Goal: Communication & Community: Participate in discussion

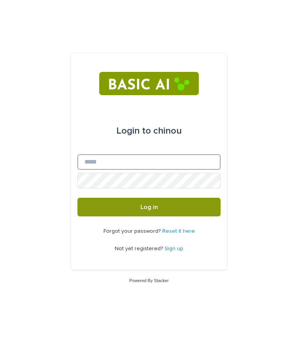
click at [170, 161] on input "Email" at bounding box center [148, 162] width 143 height 16
type input "**********"
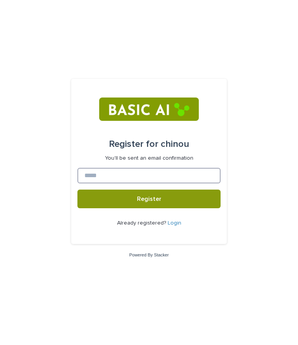
click at [130, 181] on input at bounding box center [148, 176] width 143 height 16
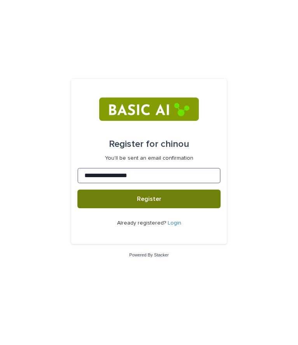
type input "**********"
click at [158, 199] on span "Register" at bounding box center [149, 199] width 24 height 6
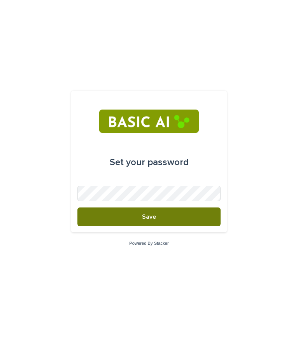
click at [170, 224] on button "Save" at bounding box center [148, 216] width 143 height 19
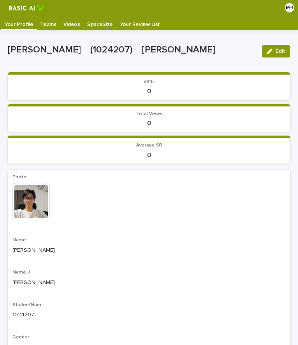
click at [65, 26] on p "Videos" at bounding box center [71, 22] width 17 height 12
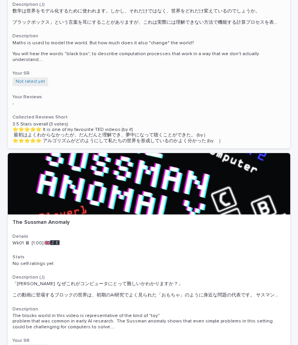
scroll to position [120, 0]
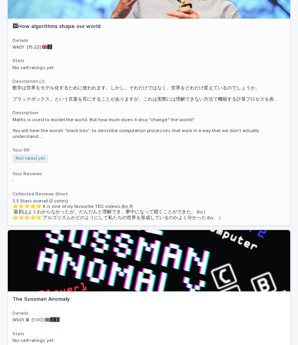
click at [162, 159] on div "🖼How algorithms shape our world Details Wk01 [15:22] 🇬🇧🅹️ Stats No self-ratings…" at bounding box center [149, 122] width 282 height 207
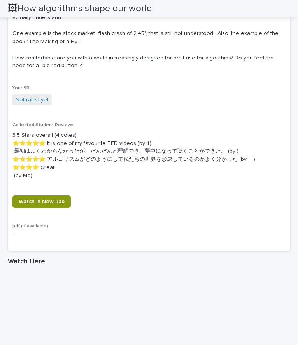
scroll to position [404, 0]
drag, startPoint x: 59, startPoint y: 167, endPoint x: 41, endPoint y: 178, distance: 21.3
click at [41, 178] on p "3.5 Stars overall (4 votes) ⭐️⭐️⭐️⭐️⭐️ It is one of my favourite TED videos (by…" at bounding box center [148, 155] width 273 height 49
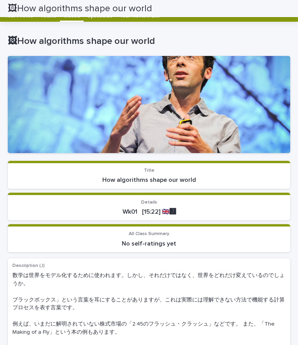
scroll to position [0, 0]
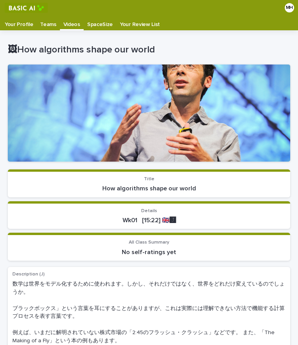
drag, startPoint x: 213, startPoint y: 160, endPoint x: 223, endPoint y: 128, distance: 33.6
click at [223, 128] on div at bounding box center [149, 113] width 282 height 97
click at [54, 21] on div "Teams" at bounding box center [48, 22] width 23 height 12
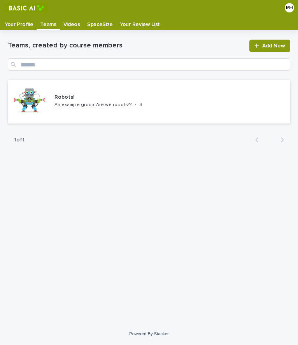
click at [26, 22] on p "Your Profile" at bounding box center [19, 22] width 28 height 12
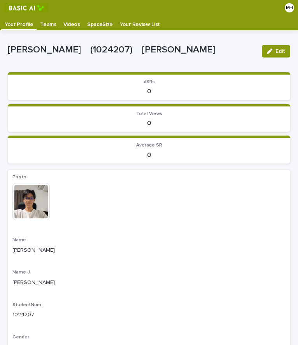
click at [75, 19] on p "Videos" at bounding box center [71, 22] width 17 height 12
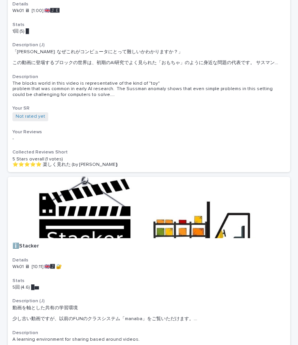
scroll to position [485, 0]
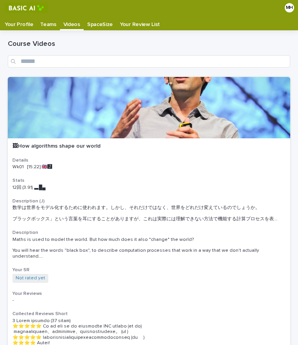
click at [20, 23] on p "Your Profile" at bounding box center [19, 22] width 28 height 12
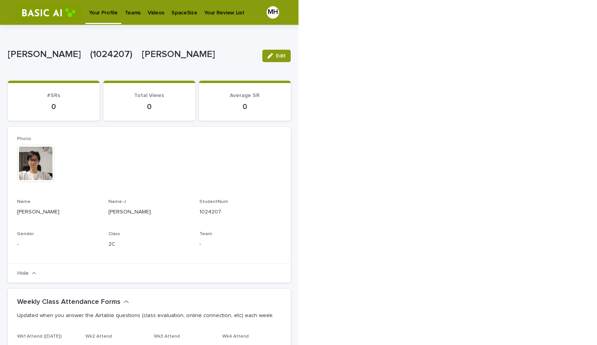
click at [144, 13] on div "Videos" at bounding box center [156, 8] width 24 height 16
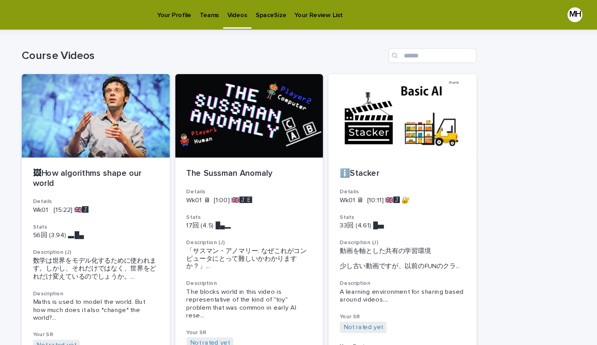
click at [267, 12] on p "Teams" at bounding box center [265, 8] width 16 height 16
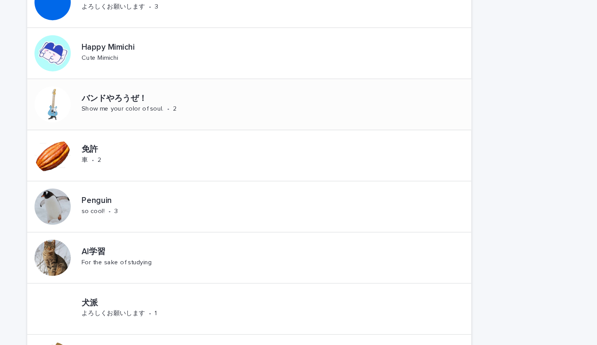
scroll to position [154, 0]
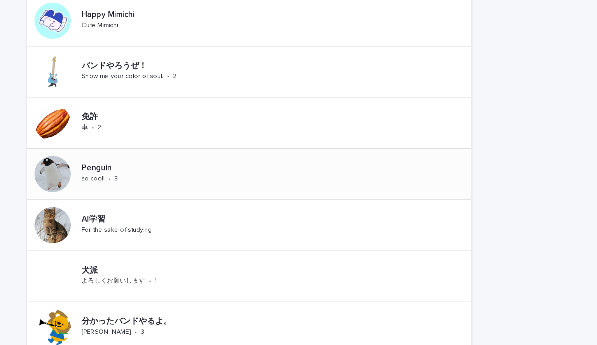
click at [175, 153] on div "Penguin so cool! • 3" at bounding box center [183, 150] width 63 height 24
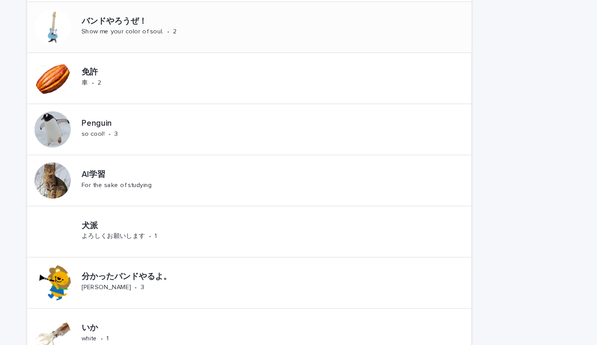
scroll to position [192, 0]
click at [199, 164] on div "AI学習 For the sake of studying" at bounding box center [195, 156] width 87 height 24
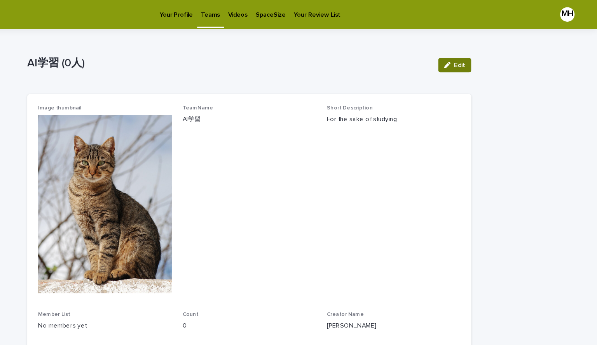
click at [297, 62] on button "Edit" at bounding box center [474, 56] width 28 height 12
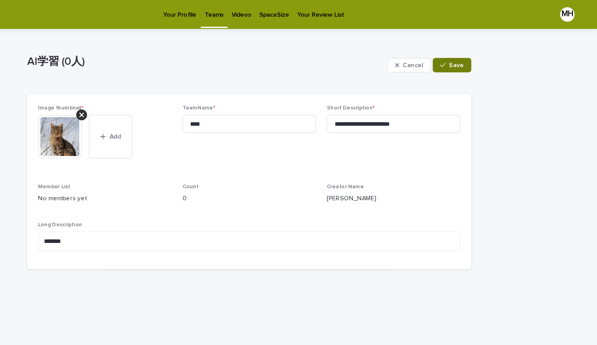
click at [297, 54] on span "Save" at bounding box center [476, 55] width 13 height 5
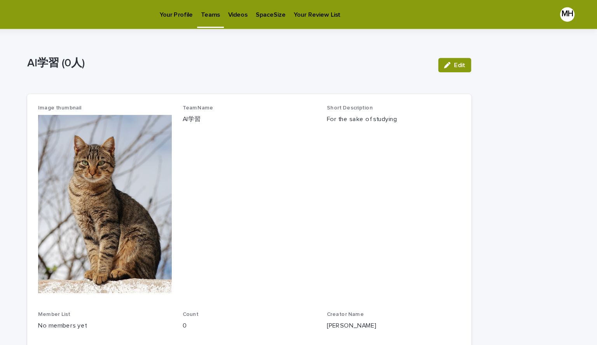
click at [248, 17] on link "Your Profile" at bounding box center [235, 12] width 35 height 24
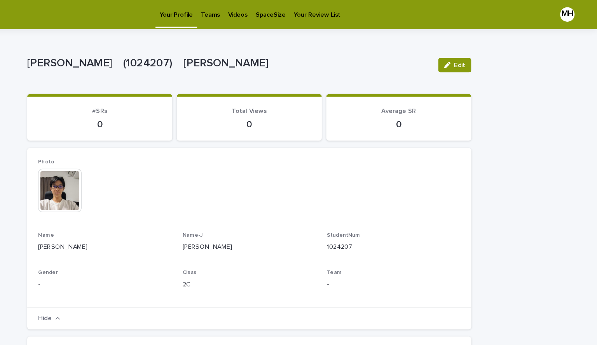
click at [280, 14] on p "Videos" at bounding box center [288, 8] width 17 height 16
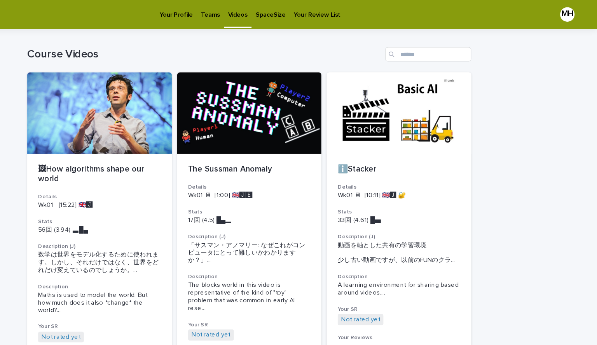
scroll to position [0, 0]
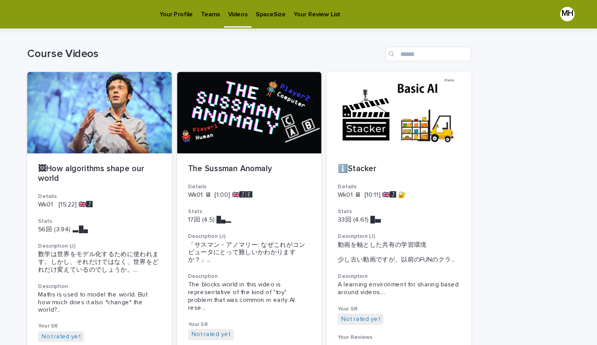
click at [297, 19] on link "SpaceSize" at bounding box center [316, 12] width 33 height 24
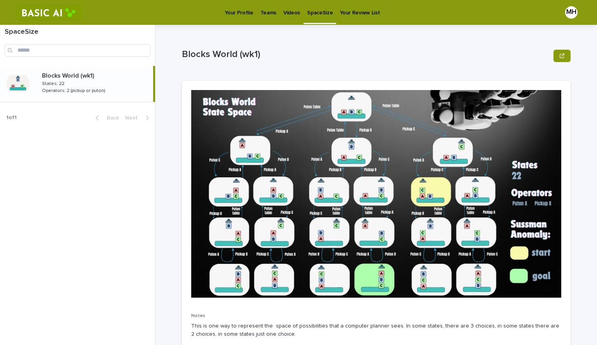
click at [297, 11] on div "Your Review List" at bounding box center [359, 8] width 47 height 16
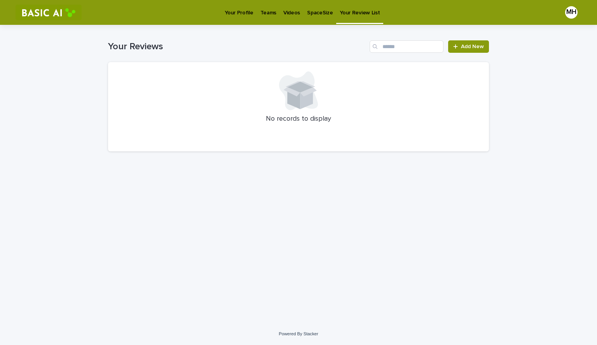
click at [232, 12] on p "Your Profile" at bounding box center [239, 8] width 28 height 16
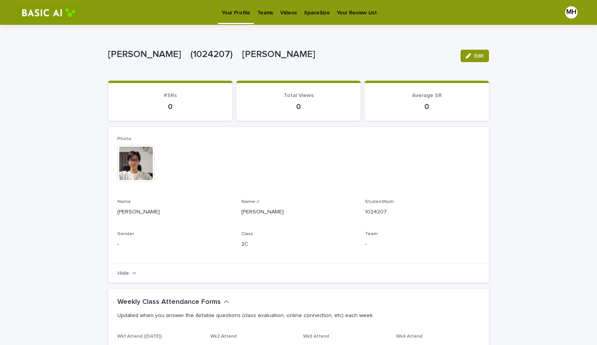
click at [297, 10] on div "MH" at bounding box center [571, 12] width 12 height 12
click at [297, 139] on p "Photo" at bounding box center [298, 138] width 362 height 5
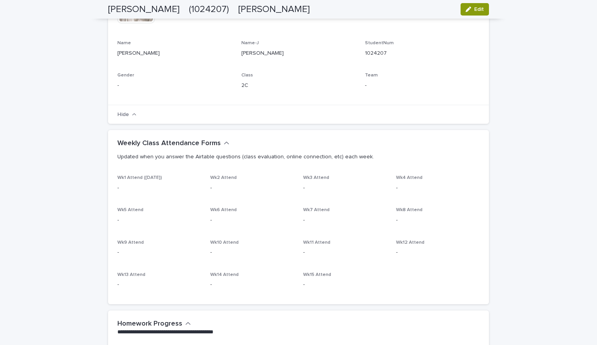
scroll to position [162, 0]
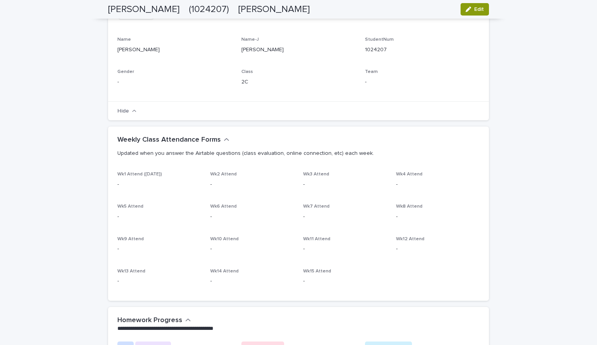
click at [297, 81] on p "-" at bounding box center [422, 82] width 115 height 8
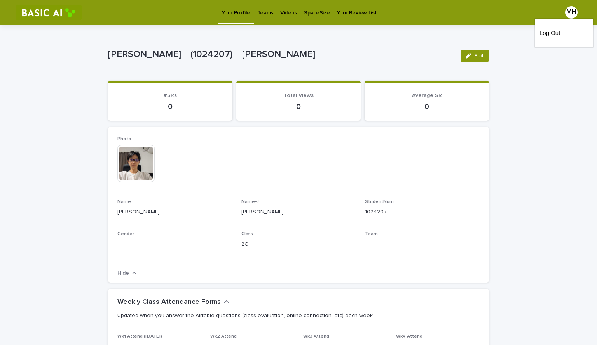
click at [265, 12] on div at bounding box center [298, 12] width 597 height 25
click at [265, 12] on p "Teams" at bounding box center [265, 8] width 16 height 16
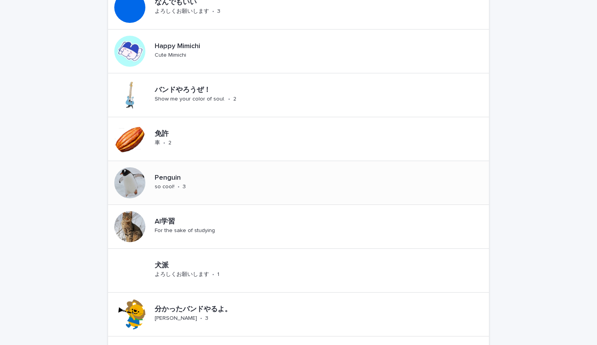
scroll to position [134, 0]
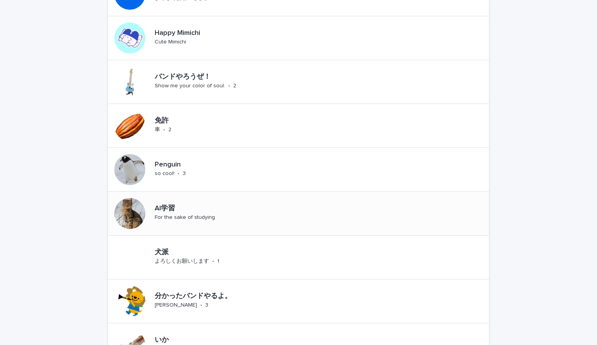
drag, startPoint x: 169, startPoint y: 199, endPoint x: 159, endPoint y: 206, distance: 12.6
click at [159, 206] on p "AI学習" at bounding box center [195, 209] width 80 height 9
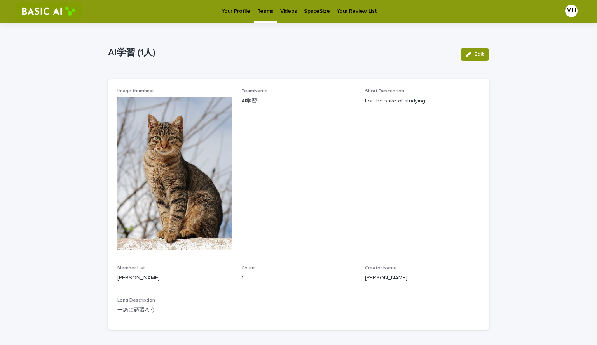
scroll to position [1, 0]
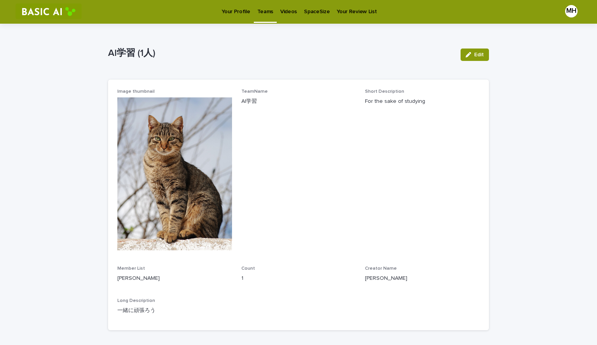
click at [199, 247] on img at bounding box center [174, 174] width 115 height 153
drag, startPoint x: 199, startPoint y: 247, endPoint x: 178, endPoint y: 204, distance: 47.8
click at [178, 204] on img at bounding box center [174, 174] width 115 height 153
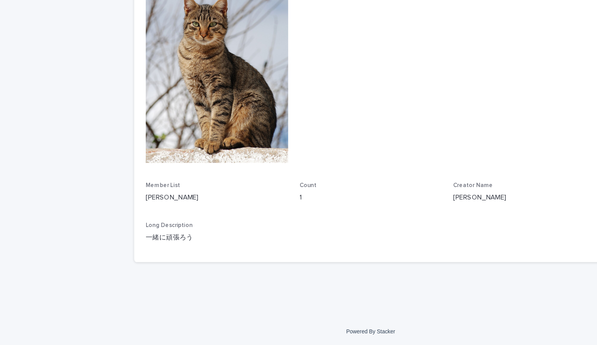
scroll to position [0, 0]
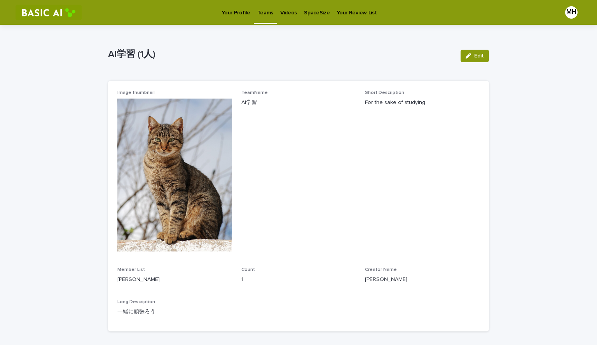
drag, startPoint x: 562, startPoint y: 14, endPoint x: 480, endPoint y: 227, distance: 228.2
click at [297, 227] on div "Image thumbnail TeamName AI学習 Short Description For the sake of studying Member…" at bounding box center [298, 206] width 381 height 251
click at [229, 14] on p "Your Profile" at bounding box center [235, 8] width 28 height 16
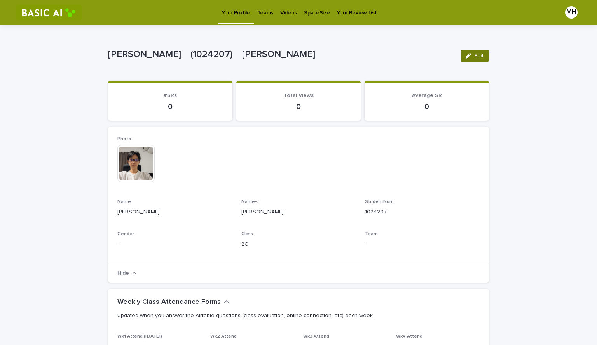
click at [297, 59] on button "Edit" at bounding box center [474, 56] width 28 height 12
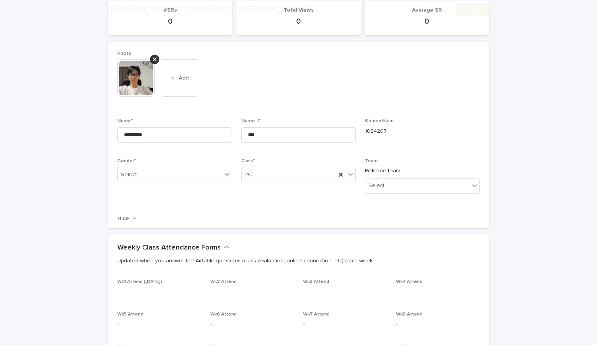
scroll to position [87, 0]
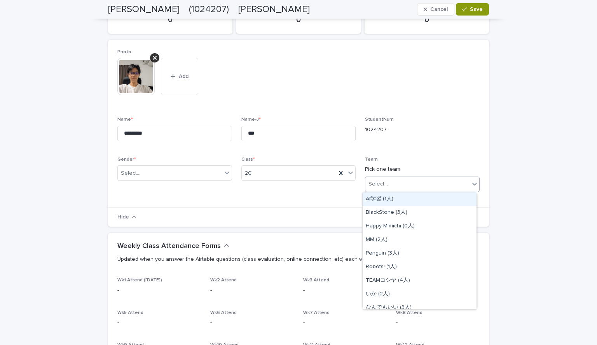
click at [297, 183] on div "Select..." at bounding box center [417, 184] width 104 height 13
click at [297, 202] on div "AI学習 (1人)" at bounding box center [420, 200] width 114 height 14
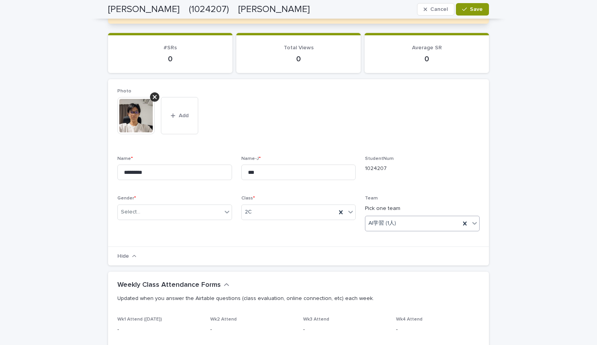
scroll to position [106, 0]
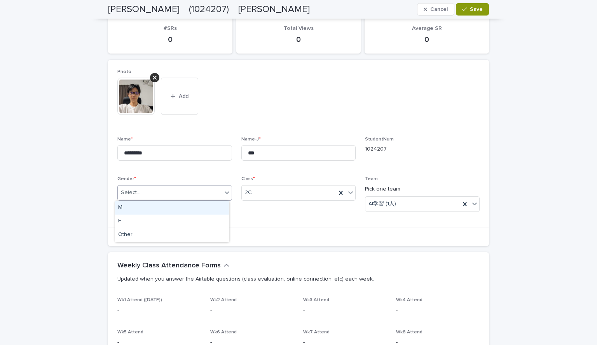
click at [176, 197] on div "Select..." at bounding box center [170, 193] width 104 height 13
click at [175, 211] on div "M" at bounding box center [172, 208] width 114 height 14
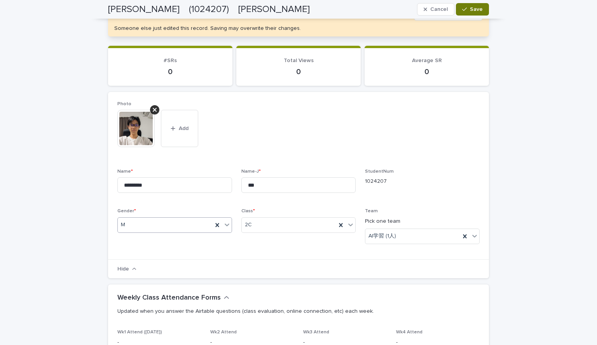
click at [297, 9] on span "Save" at bounding box center [476, 9] width 13 height 5
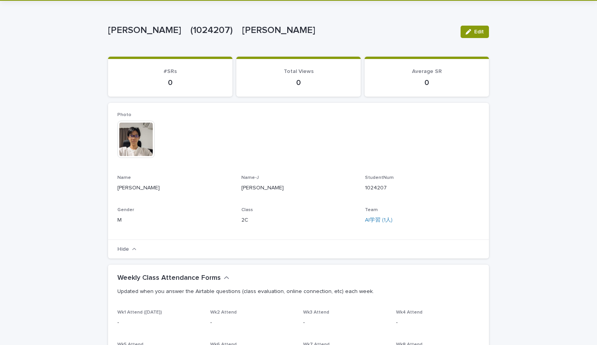
scroll to position [0, 0]
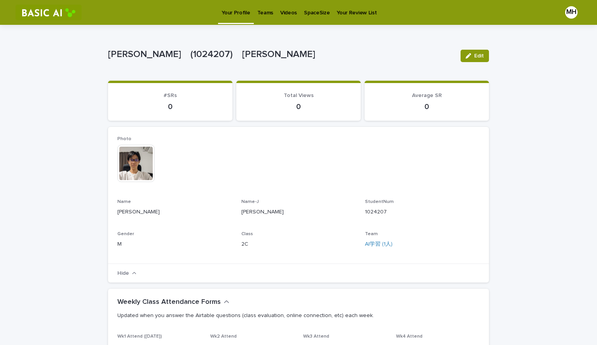
click at [257, 15] on p "Teams" at bounding box center [265, 8] width 16 height 16
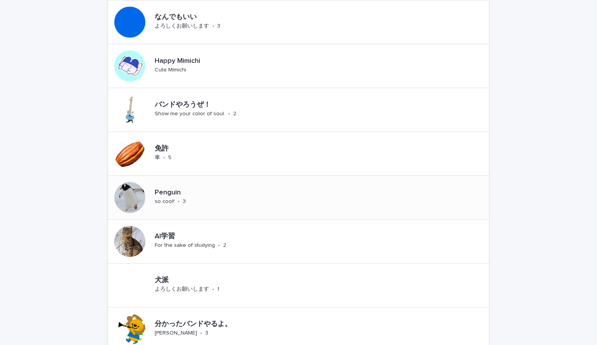
scroll to position [106, 0]
click at [242, 241] on div "AI学習 For the sake of studying • 3" at bounding box center [201, 241] width 98 height 24
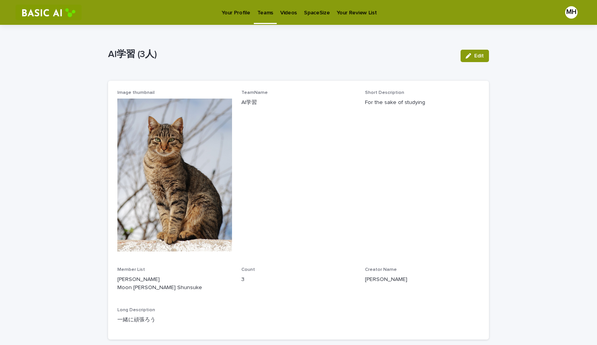
click at [228, 22] on link "Your Profile" at bounding box center [235, 12] width 35 height 24
